Goal: Task Accomplishment & Management: Use online tool/utility

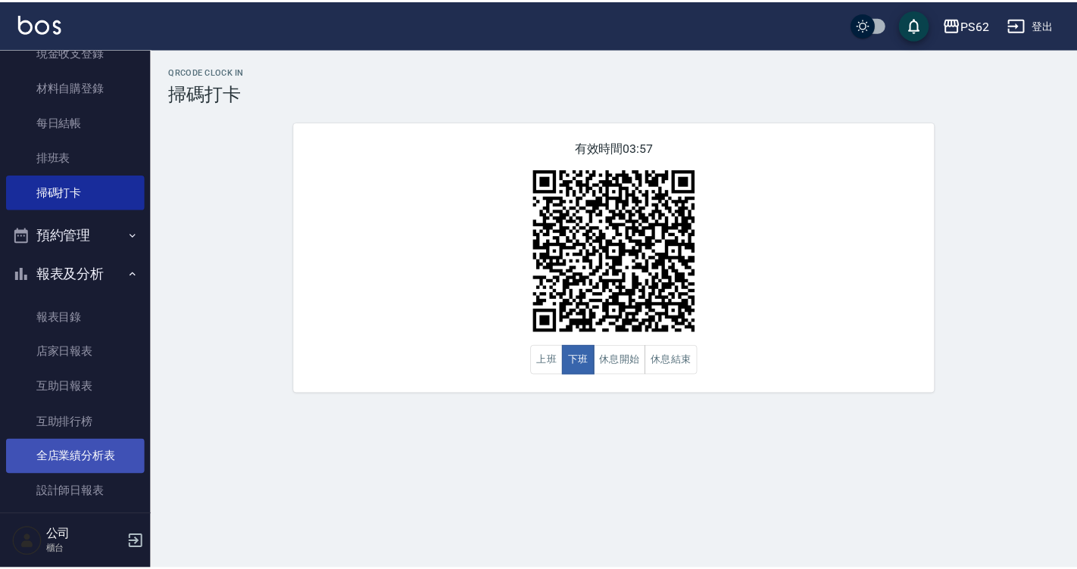
scroll to position [227, 0]
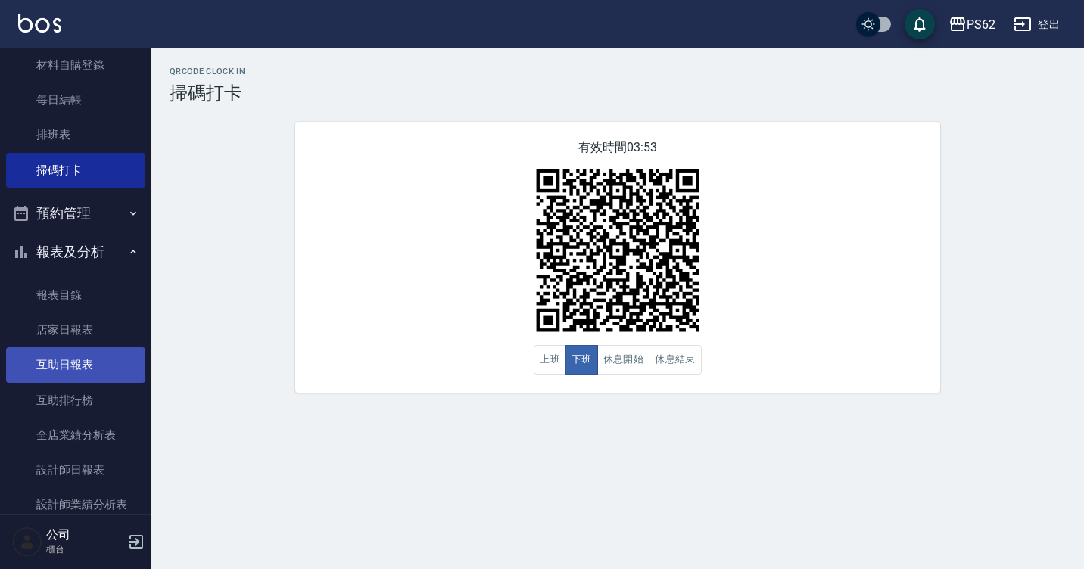
click at [81, 363] on link "互助日報表" at bounding box center [75, 365] width 139 height 35
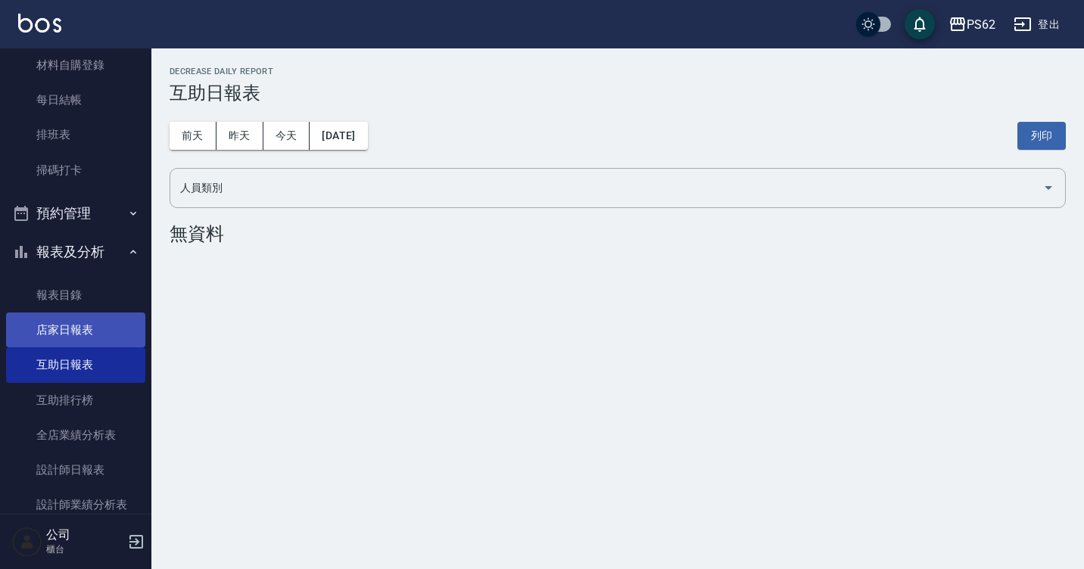
click at [70, 335] on link "店家日報表" at bounding box center [75, 330] width 139 height 35
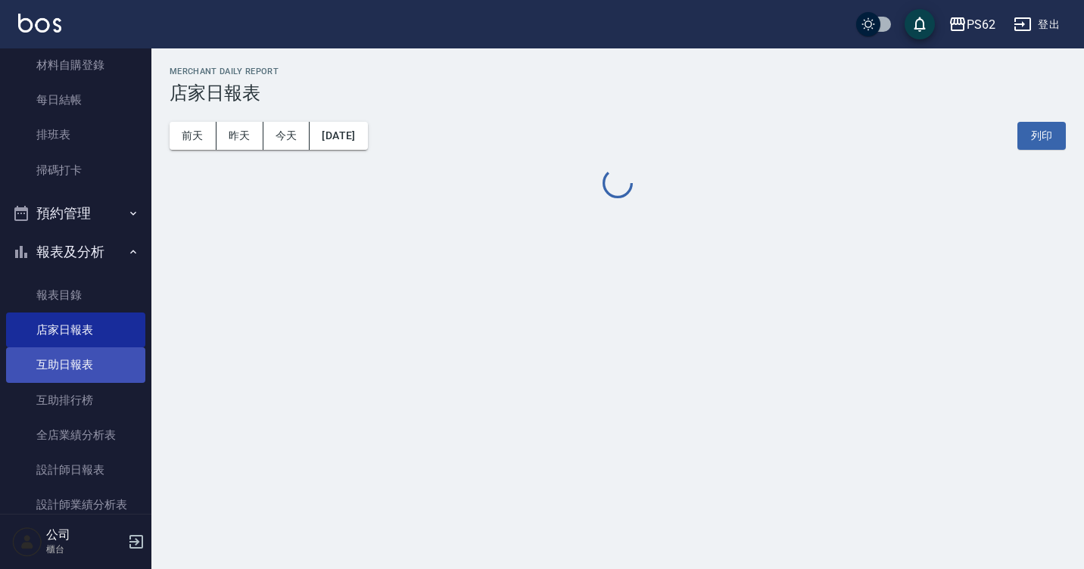
click at [73, 366] on link "互助日報表" at bounding box center [75, 365] width 139 height 35
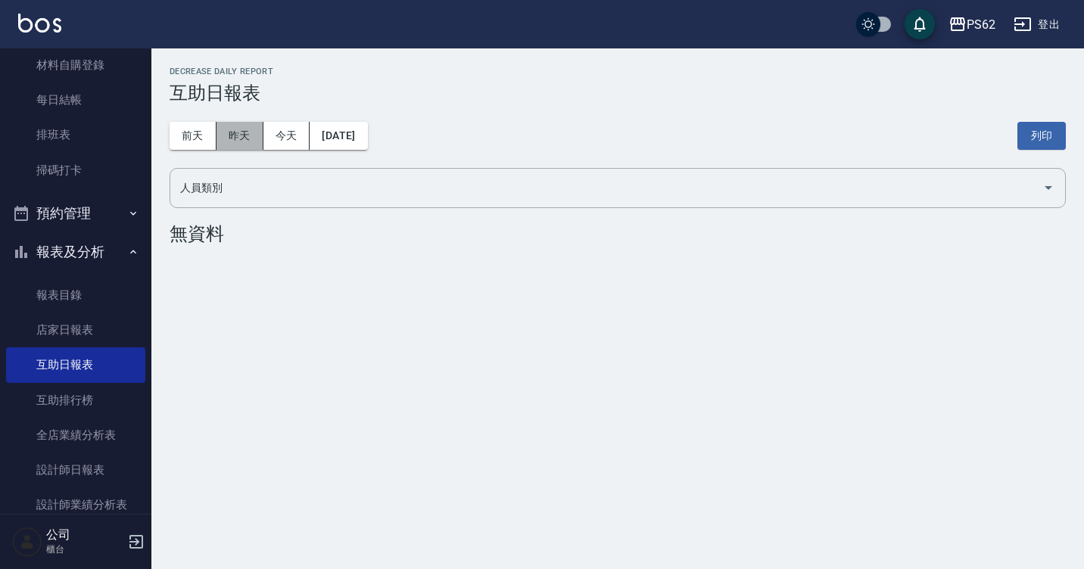
click at [226, 141] on button "昨天" at bounding box center [240, 136] width 47 height 28
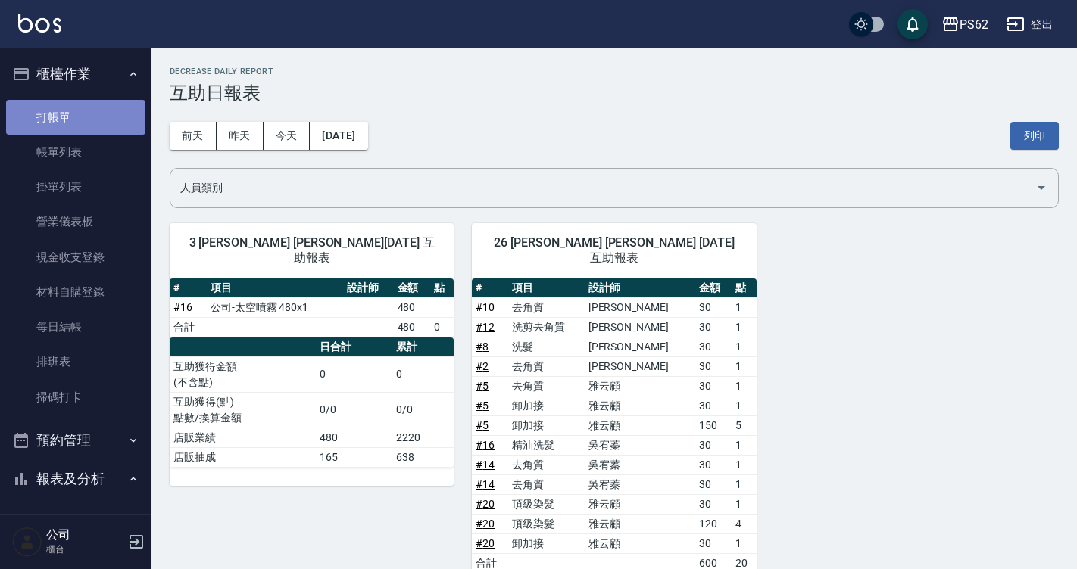
click at [95, 127] on link "打帳單" at bounding box center [75, 117] width 139 height 35
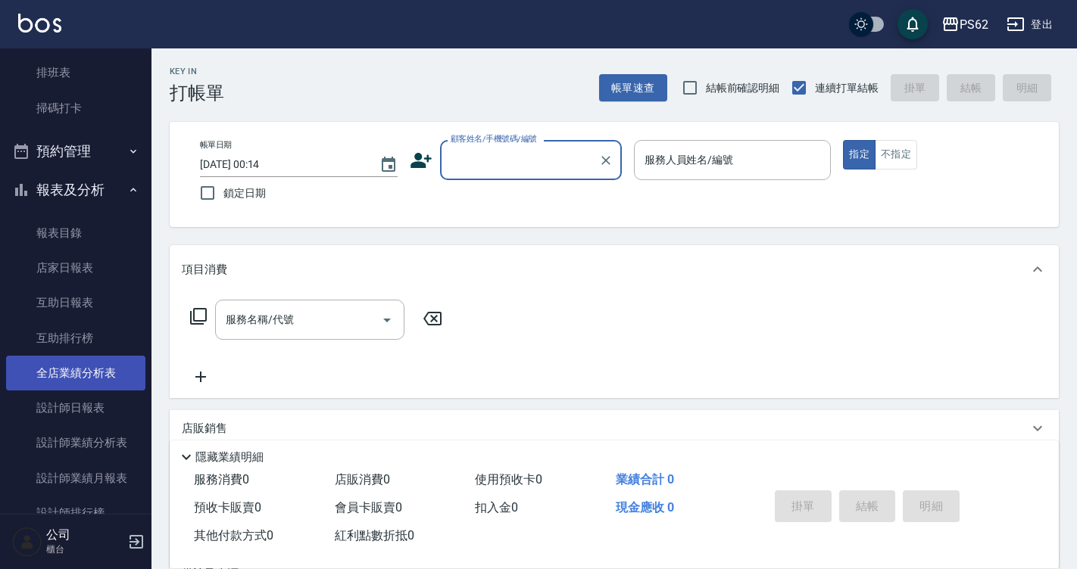
scroll to position [303, 0]
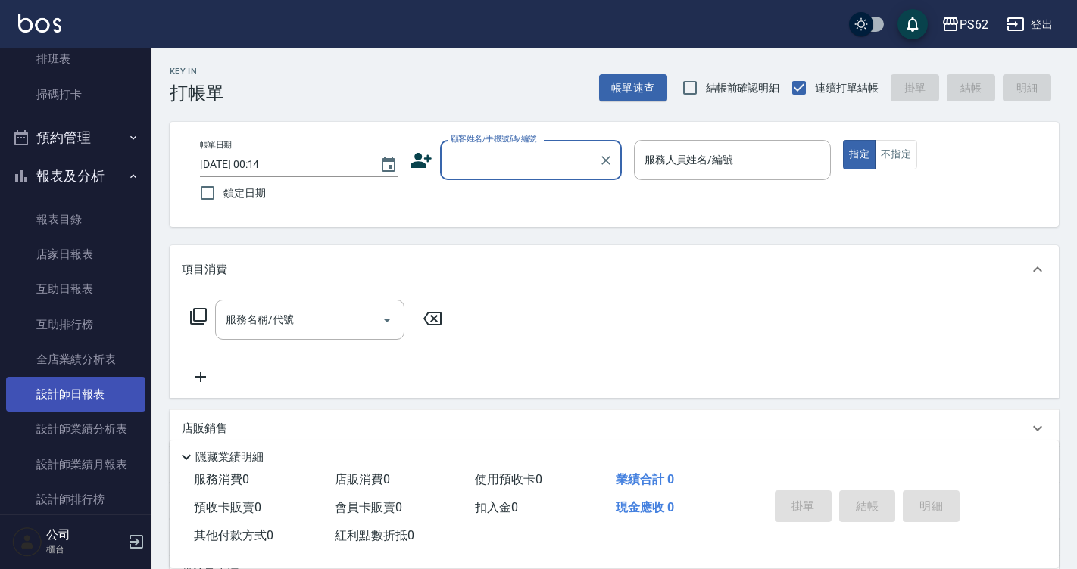
click at [92, 384] on link "設計師日報表" at bounding box center [75, 394] width 139 height 35
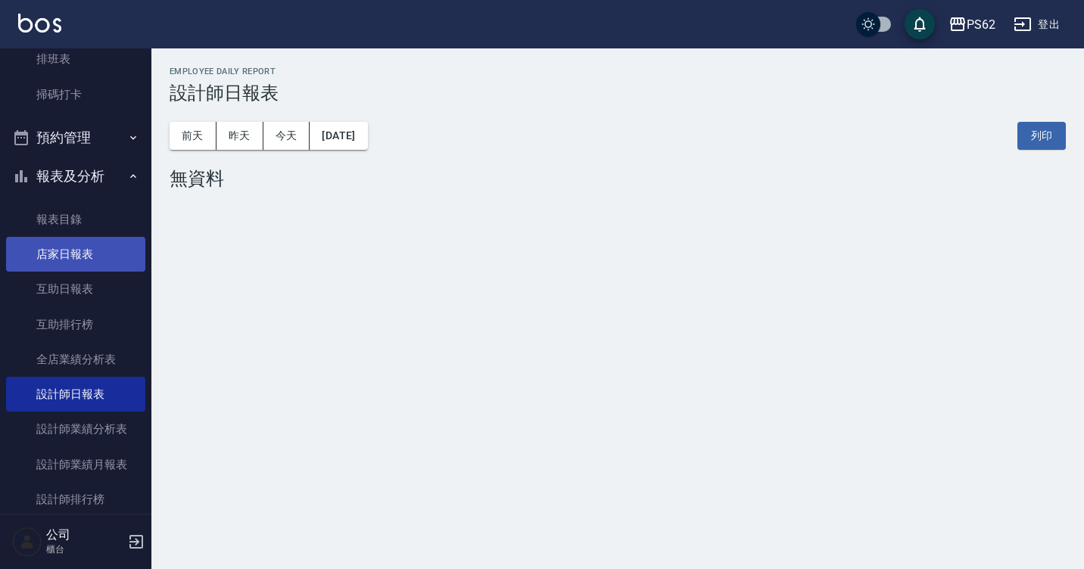
click at [89, 254] on link "店家日報表" at bounding box center [75, 254] width 139 height 35
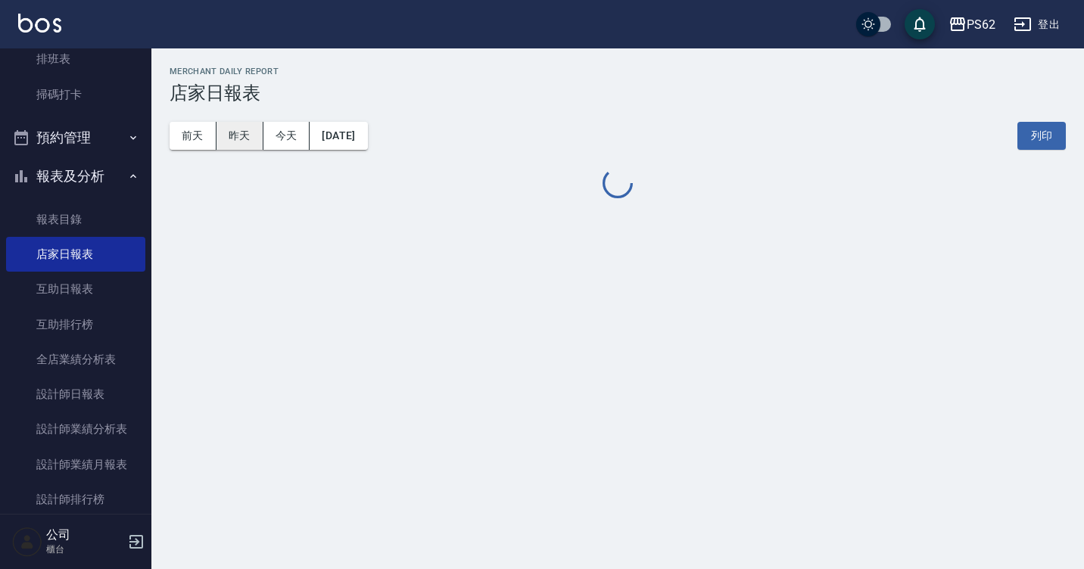
click at [230, 142] on button "昨天" at bounding box center [240, 136] width 47 height 28
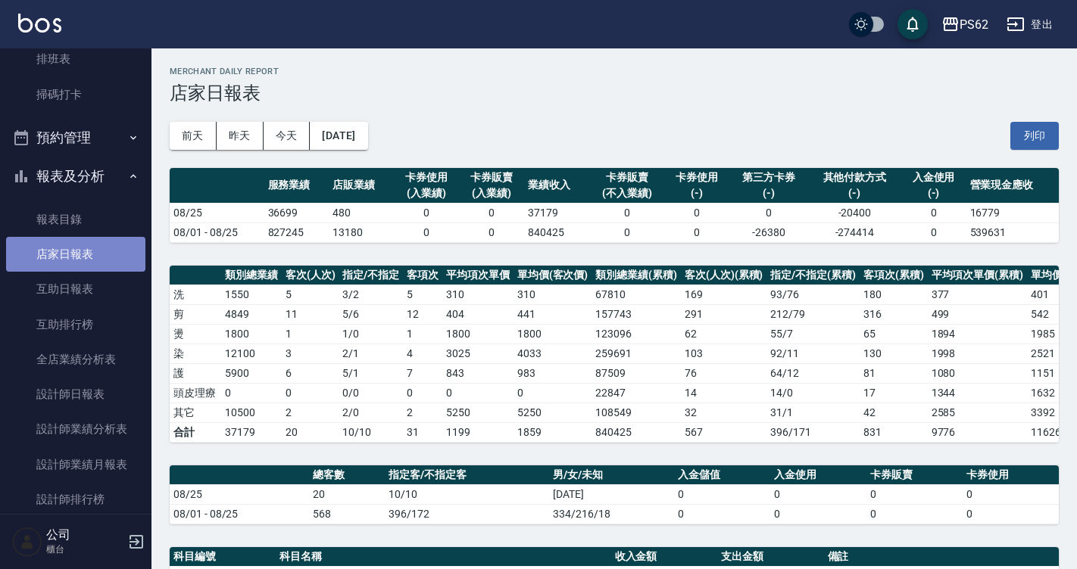
click at [102, 242] on link "店家日報表" at bounding box center [75, 254] width 139 height 35
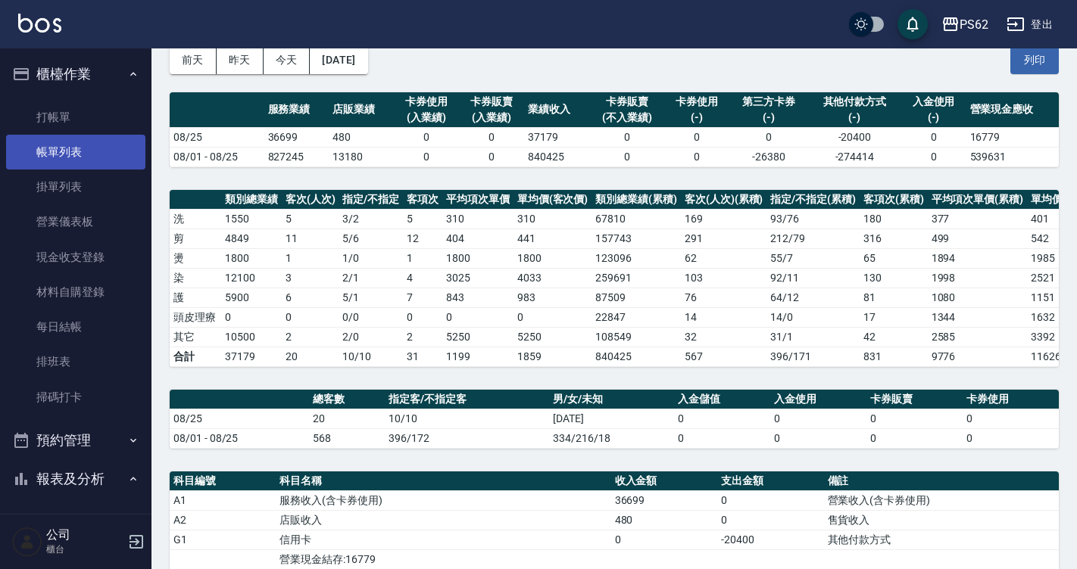
click at [58, 165] on link "帳單列表" at bounding box center [75, 152] width 139 height 35
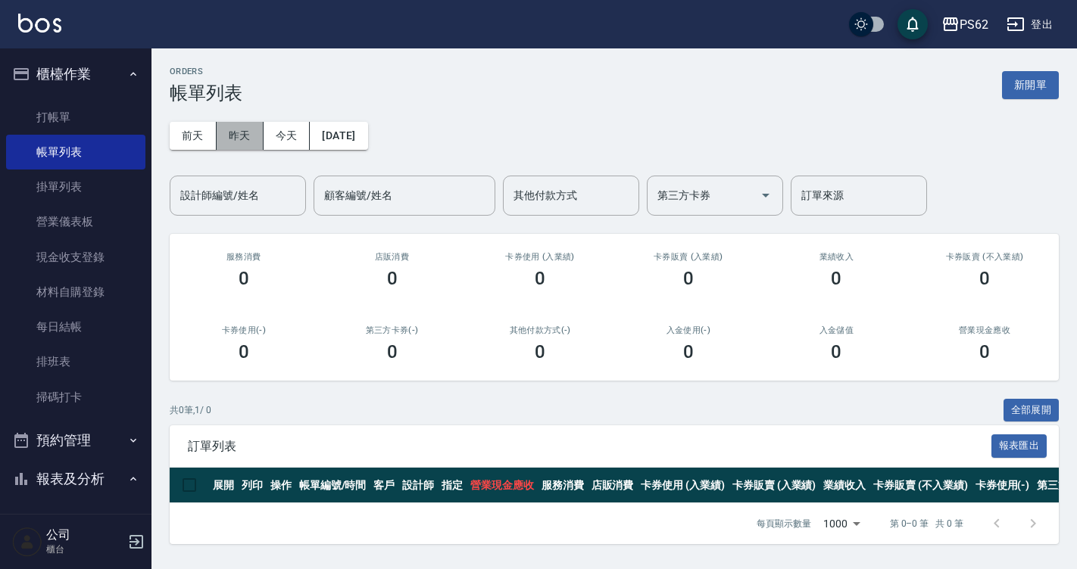
click at [225, 140] on button "昨天" at bounding box center [240, 136] width 47 height 28
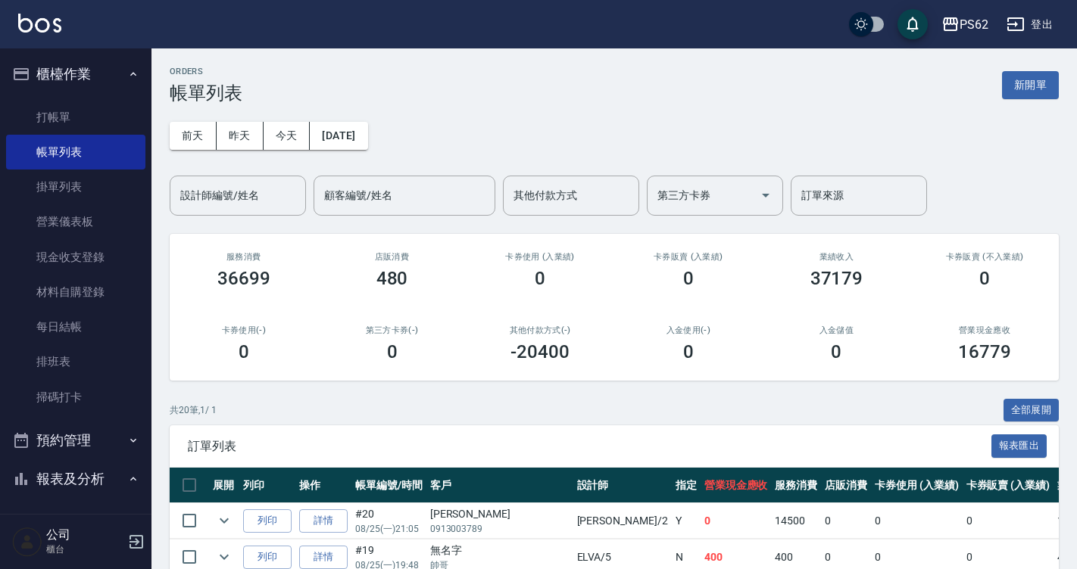
scroll to position [227, 0]
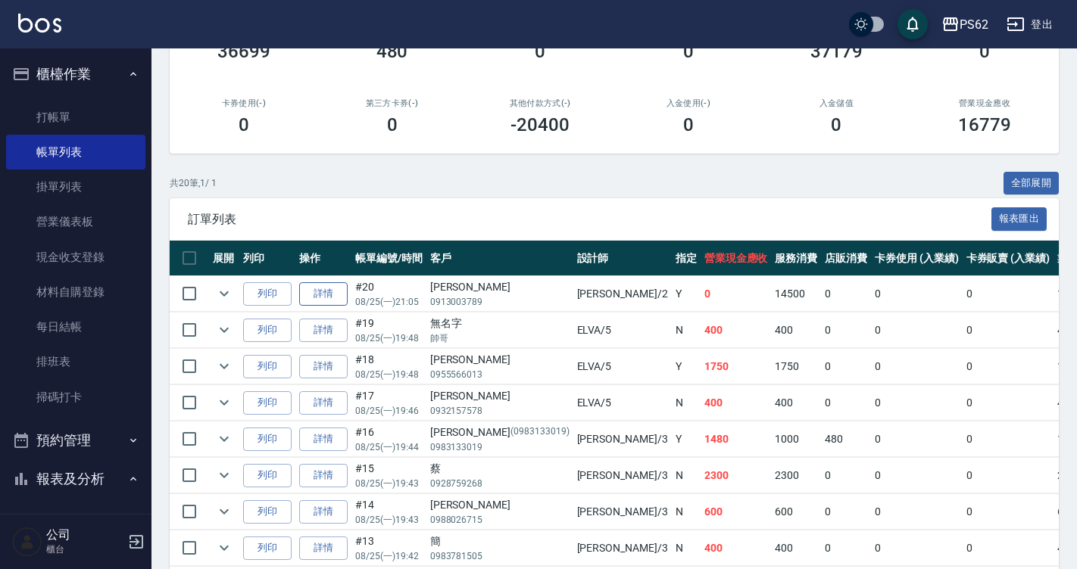
click at [335, 295] on link "詳情" at bounding box center [323, 293] width 48 height 23
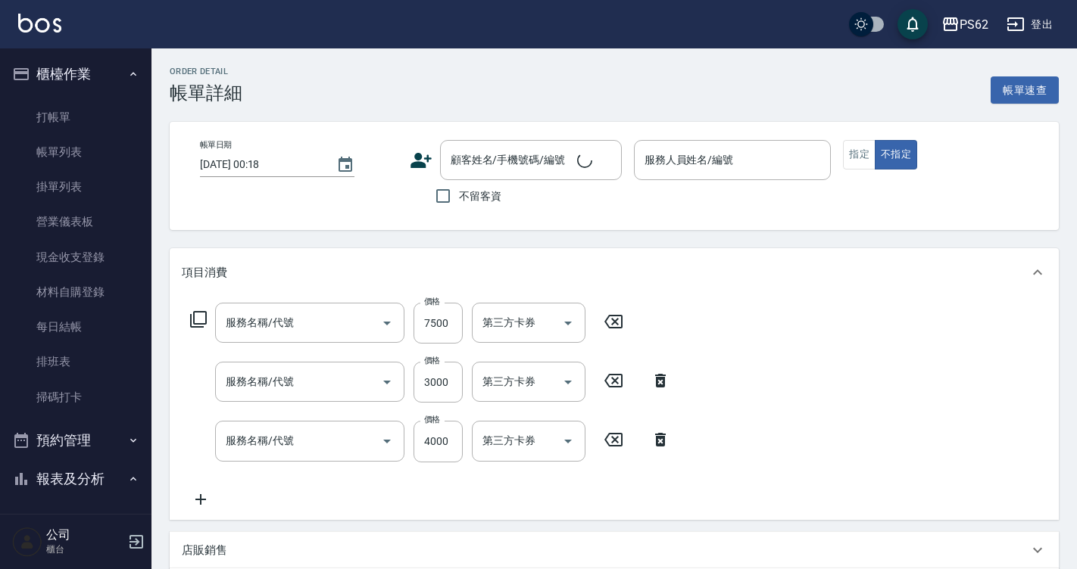
scroll to position [23, 0]
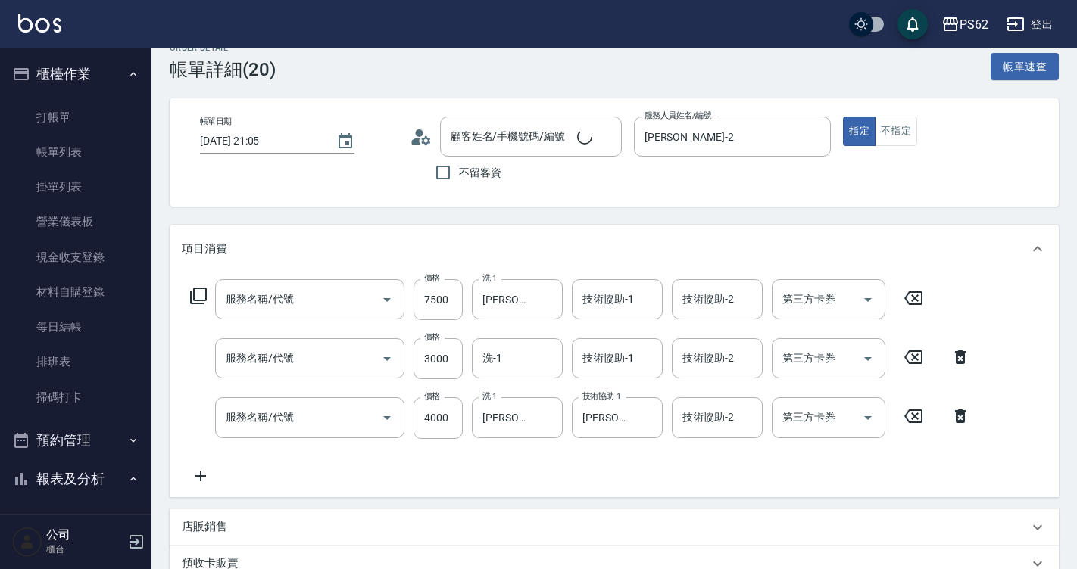
type input "[DATE] 21:05"
type input "[PERSON_NAME]-2"
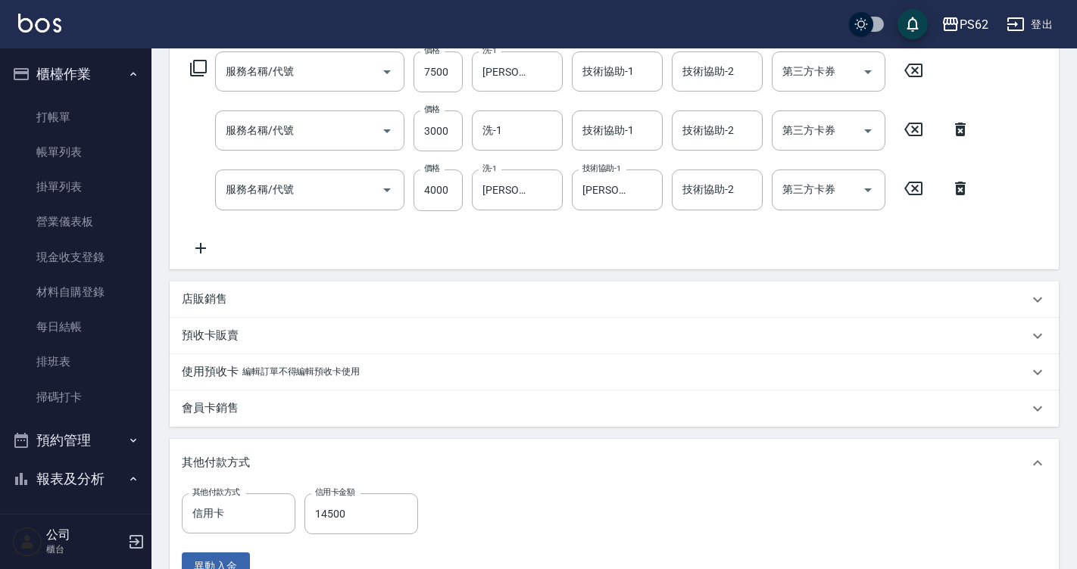
type input "卸加接(699)"
type input "頂級染髮(316)"
type input "[PERSON_NAME]/0913003789/"
click at [441, 133] on input "3000" at bounding box center [437, 131] width 49 height 41
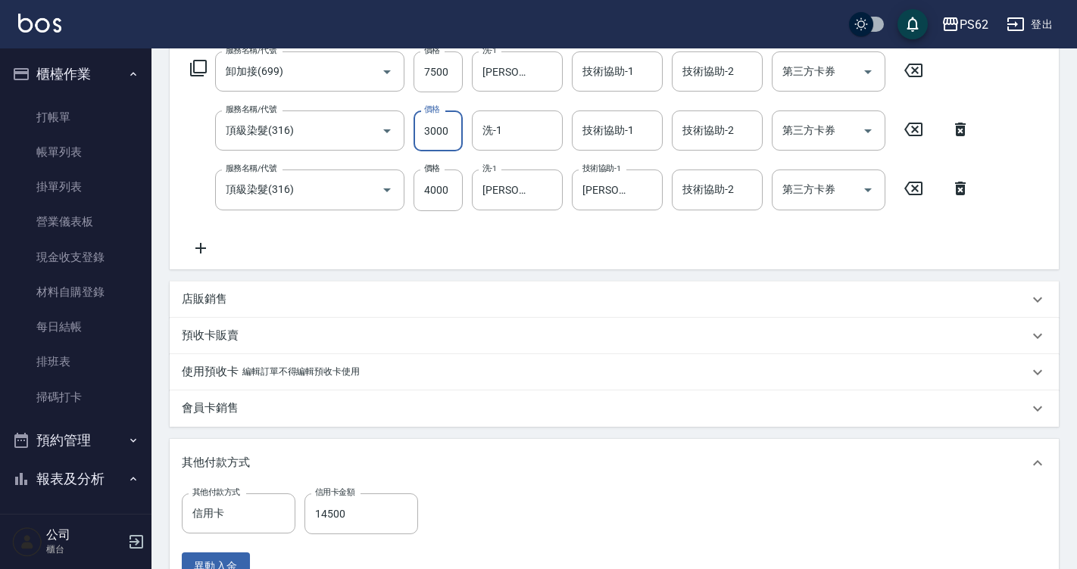
type input "2"
type input "0"
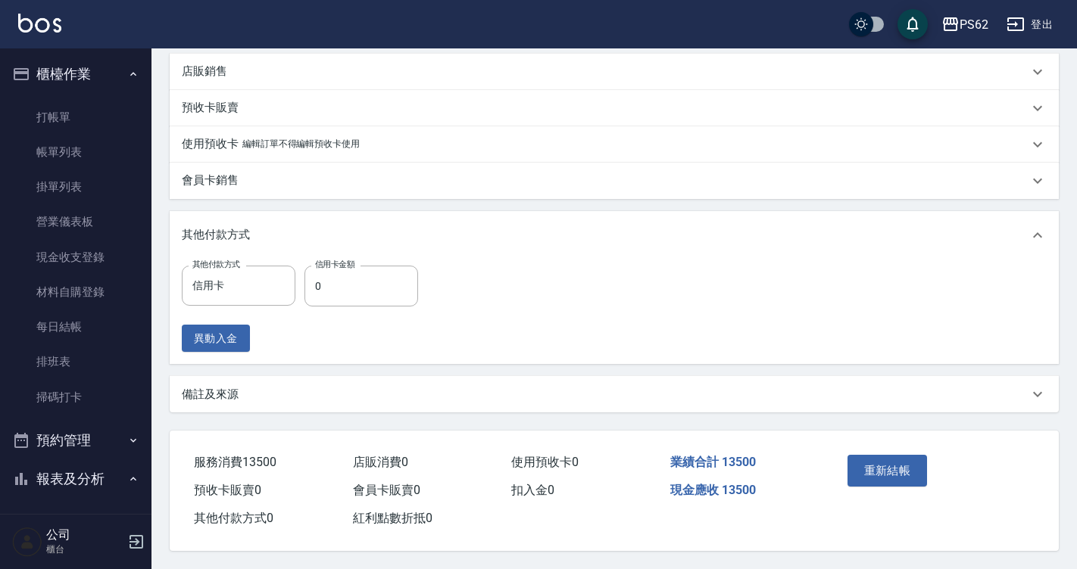
scroll to position [486, 0]
type input "2000"
click at [898, 455] on button "重新結帳" at bounding box center [887, 471] width 80 height 32
